Goal: Find specific page/section: Find specific page/section

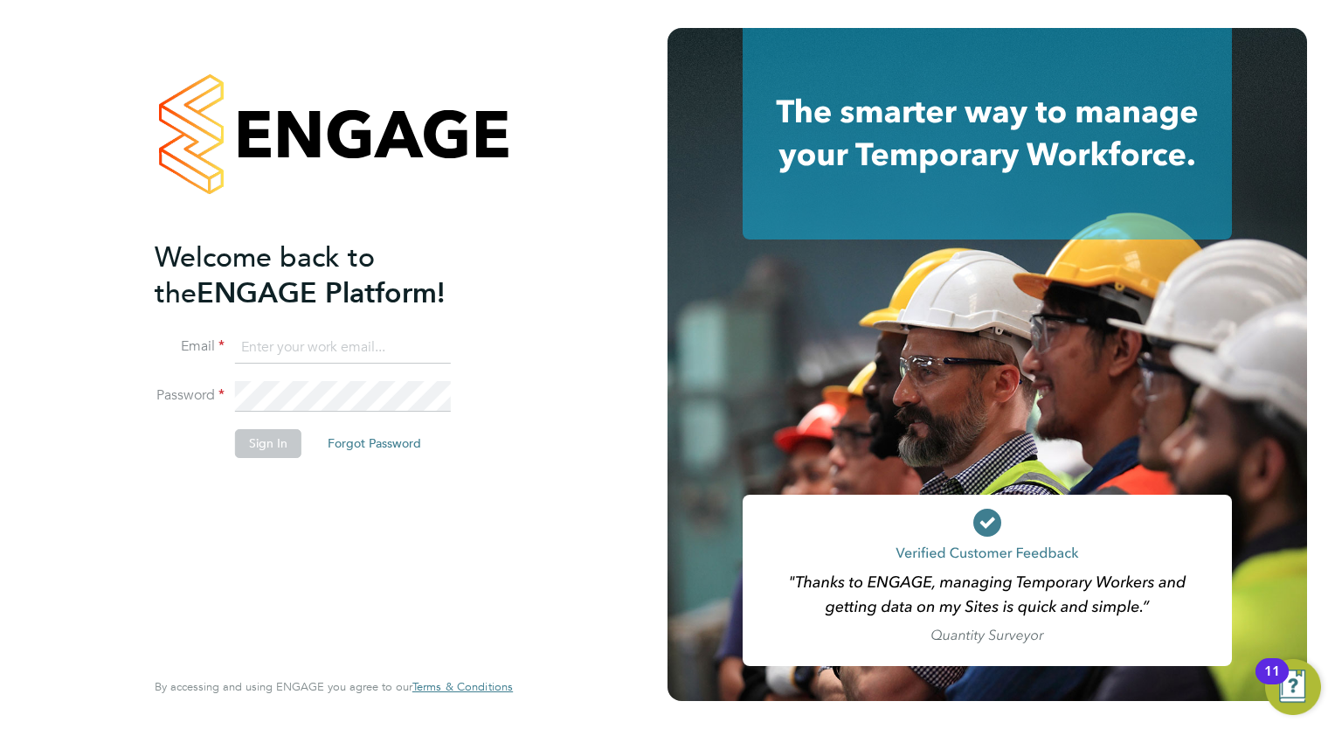
type input "tom.morgan@buildrec.com"
click at [259, 433] on button "Sign In" at bounding box center [268, 443] width 66 height 28
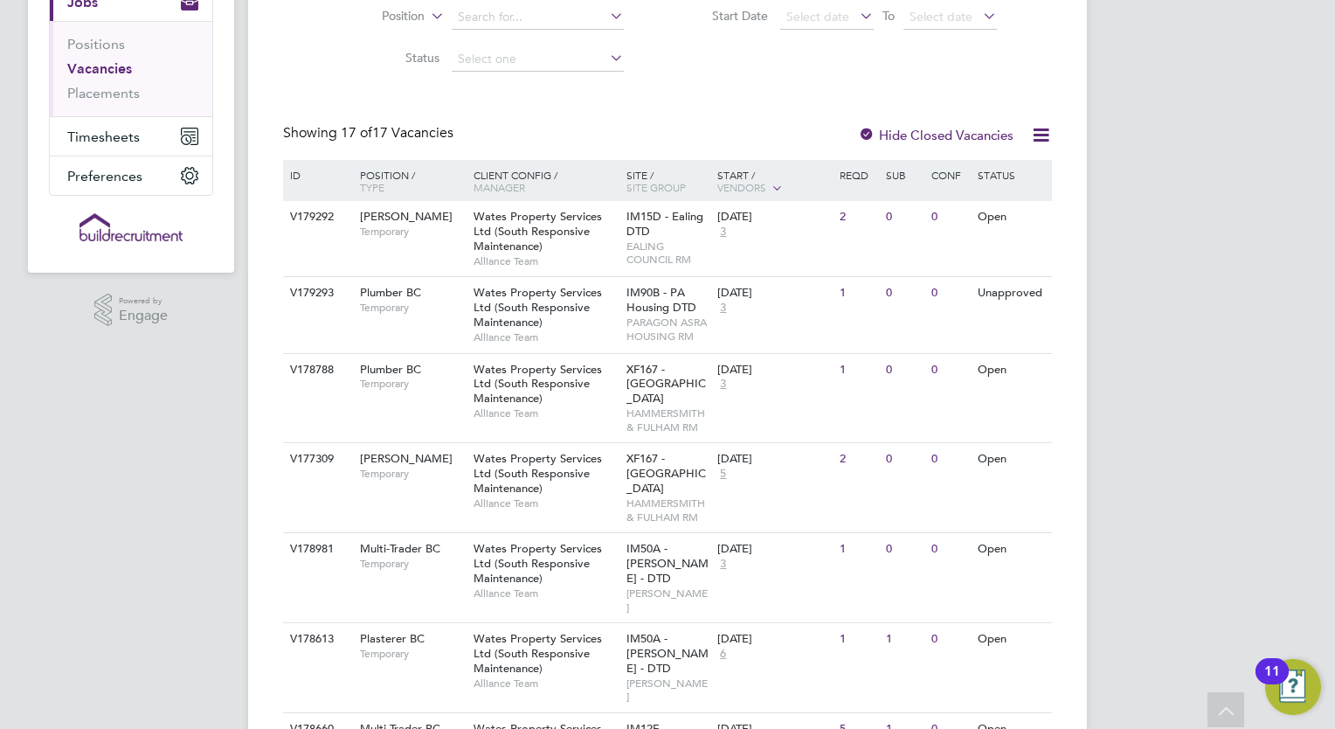
scroll to position [262, 0]
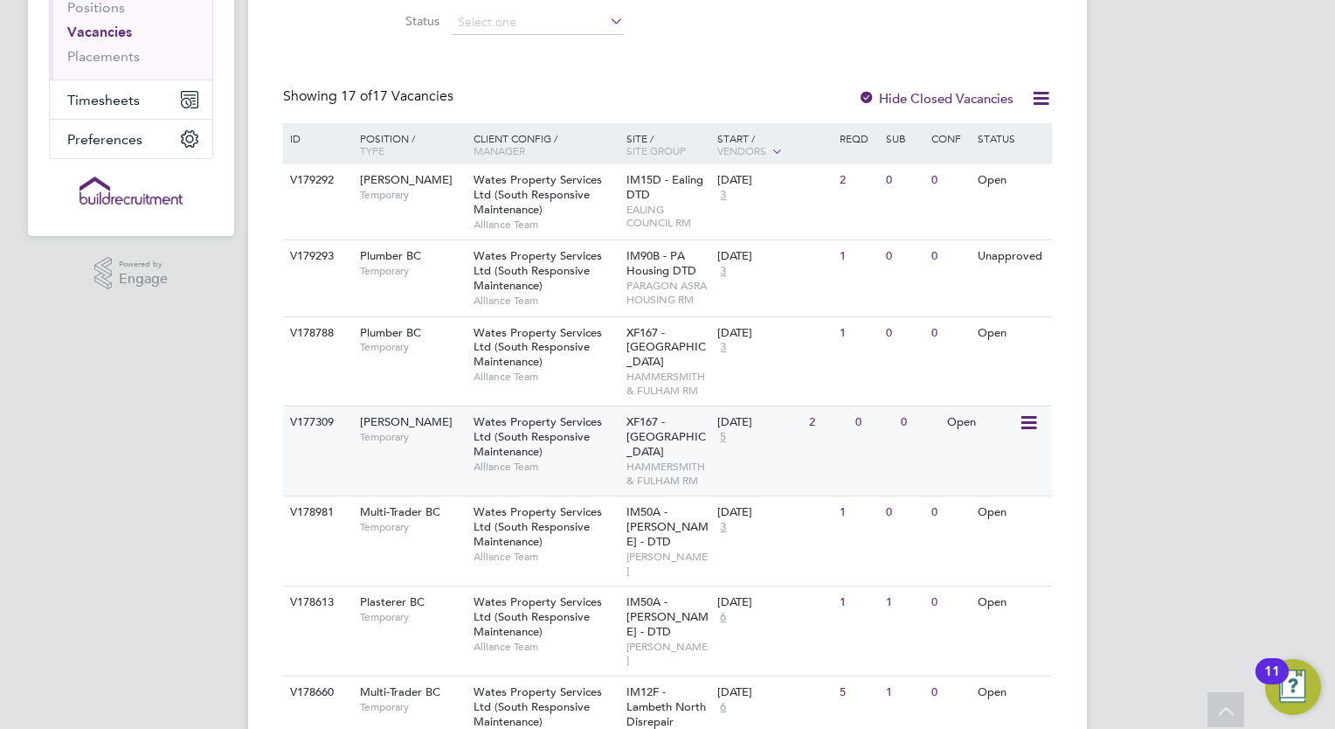
click at [342, 432] on div "V177309" at bounding box center [316, 422] width 61 height 32
